Goal: Information Seeking & Learning: Get advice/opinions

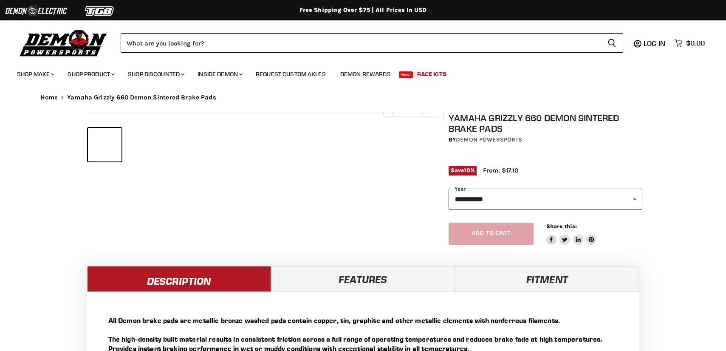
select select "******"
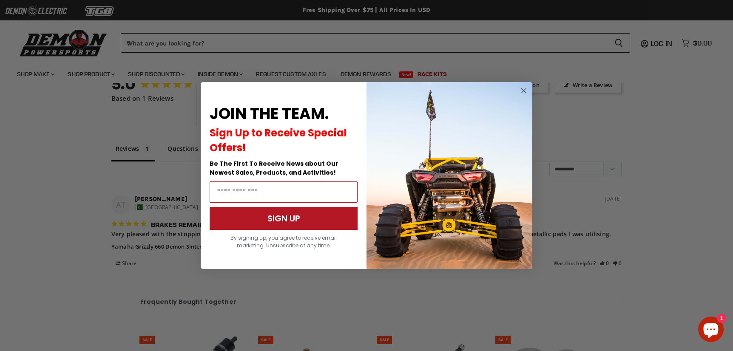
scroll to position [702, 0]
